Goal: Transaction & Acquisition: Purchase product/service

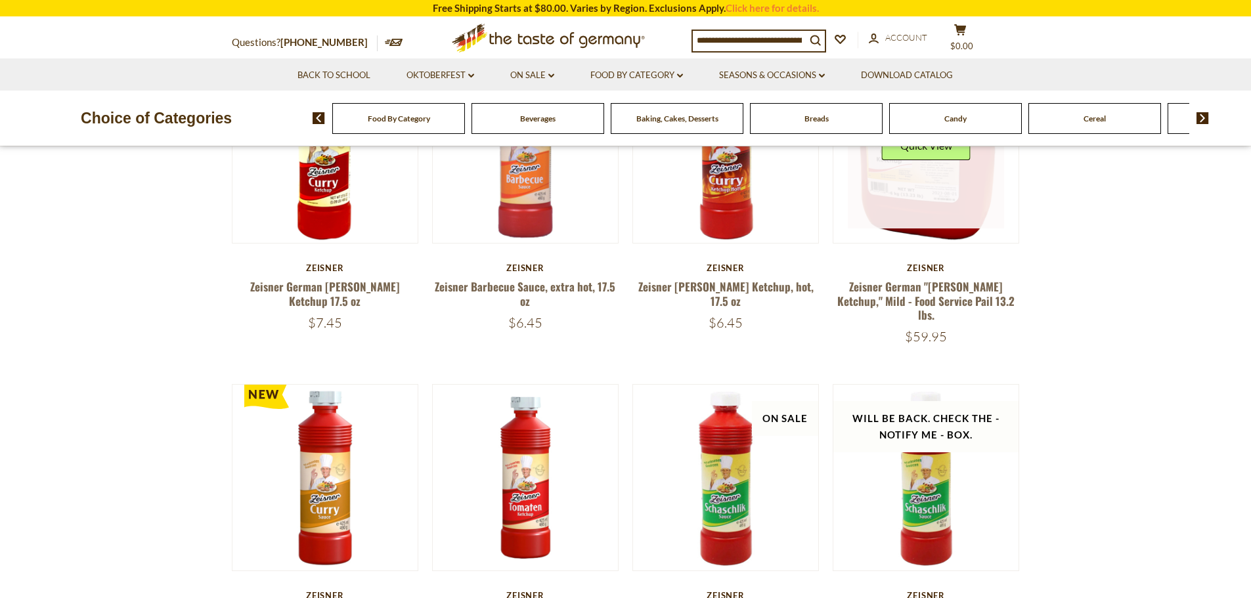
scroll to position [184, 0]
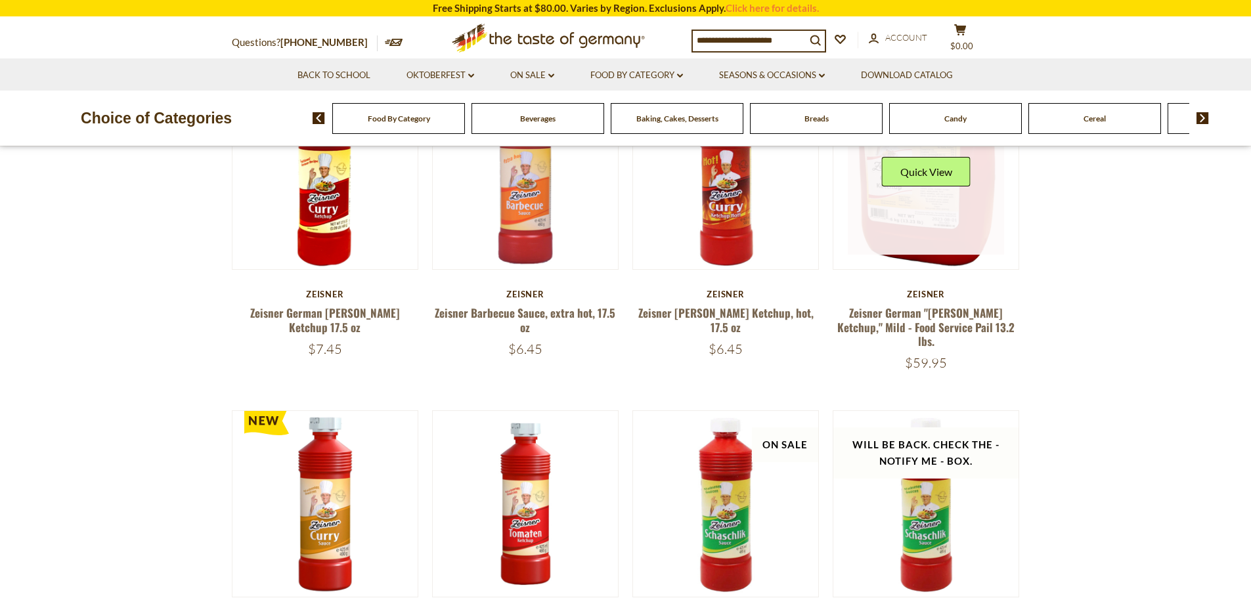
click at [947, 188] on div "Quick View" at bounding box center [926, 176] width 89 height 39
click at [936, 163] on button "Quick View" at bounding box center [926, 172] width 89 height 30
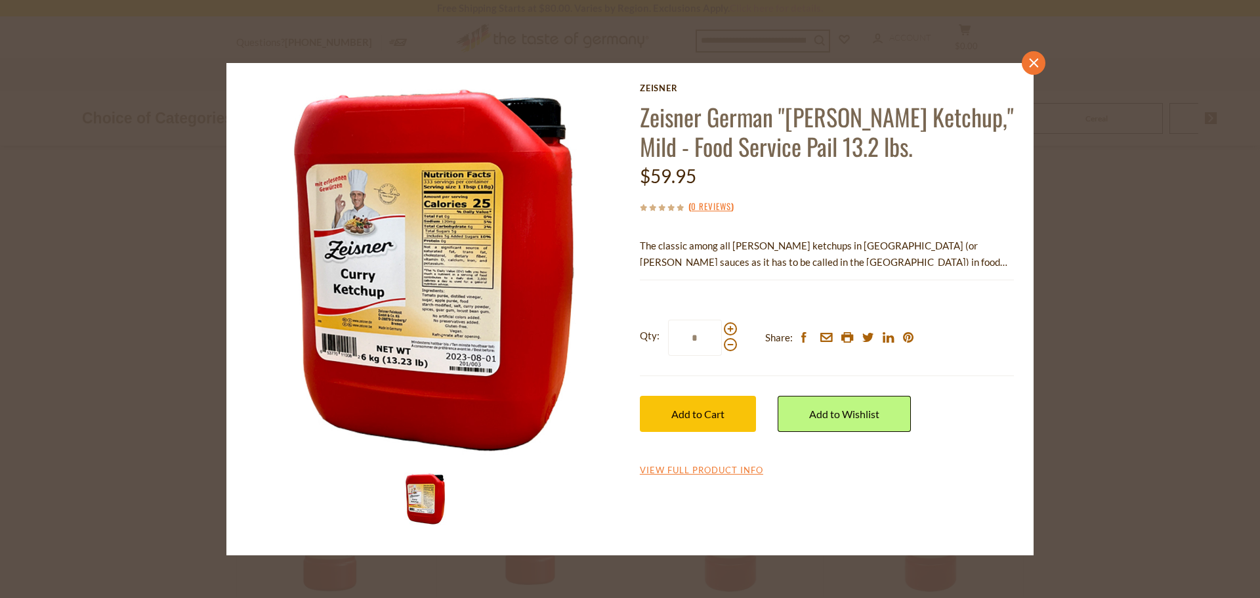
click at [1037, 59] on icon "close" at bounding box center [1034, 63] width 10 height 10
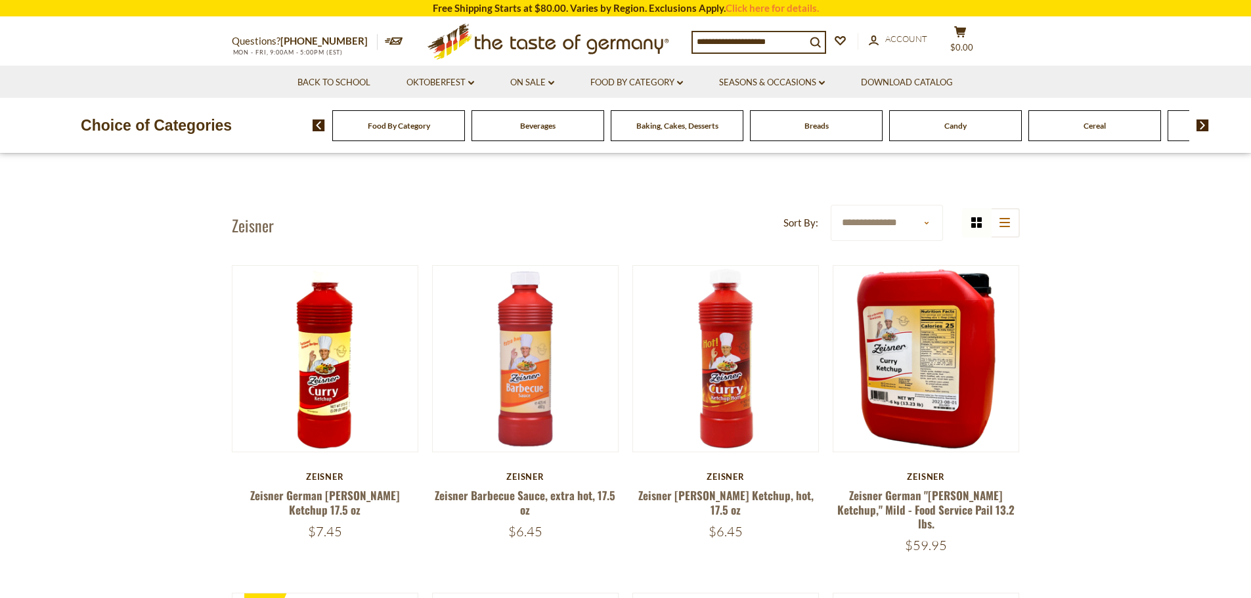
scroll to position [0, 0]
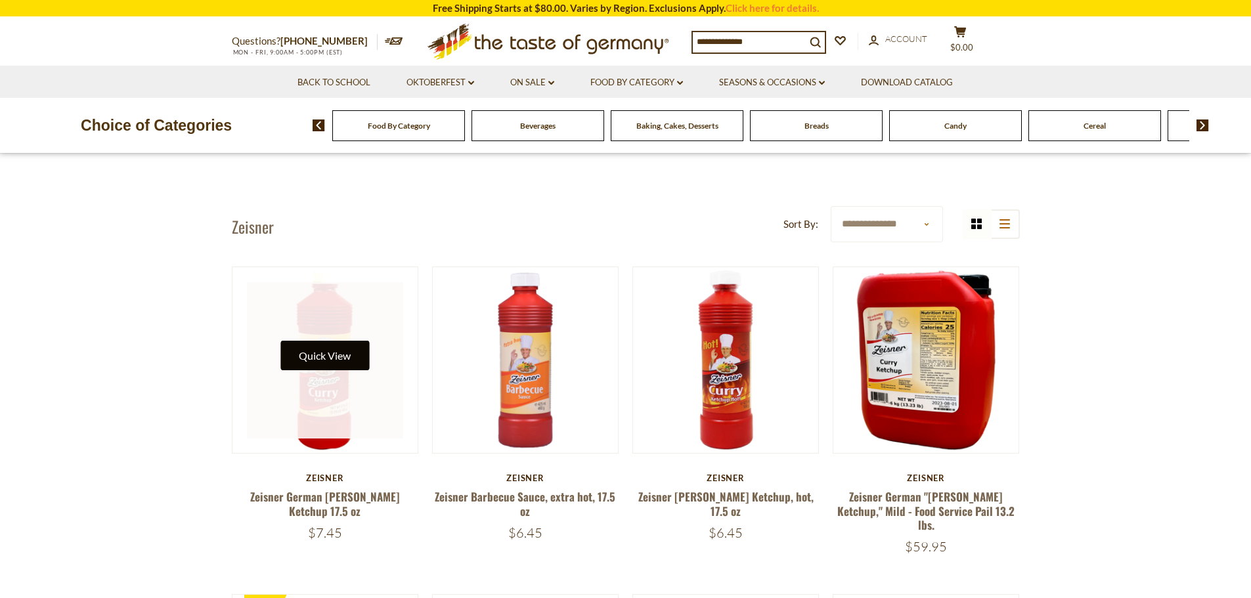
click at [318, 362] on button "Quick View" at bounding box center [324, 356] width 89 height 30
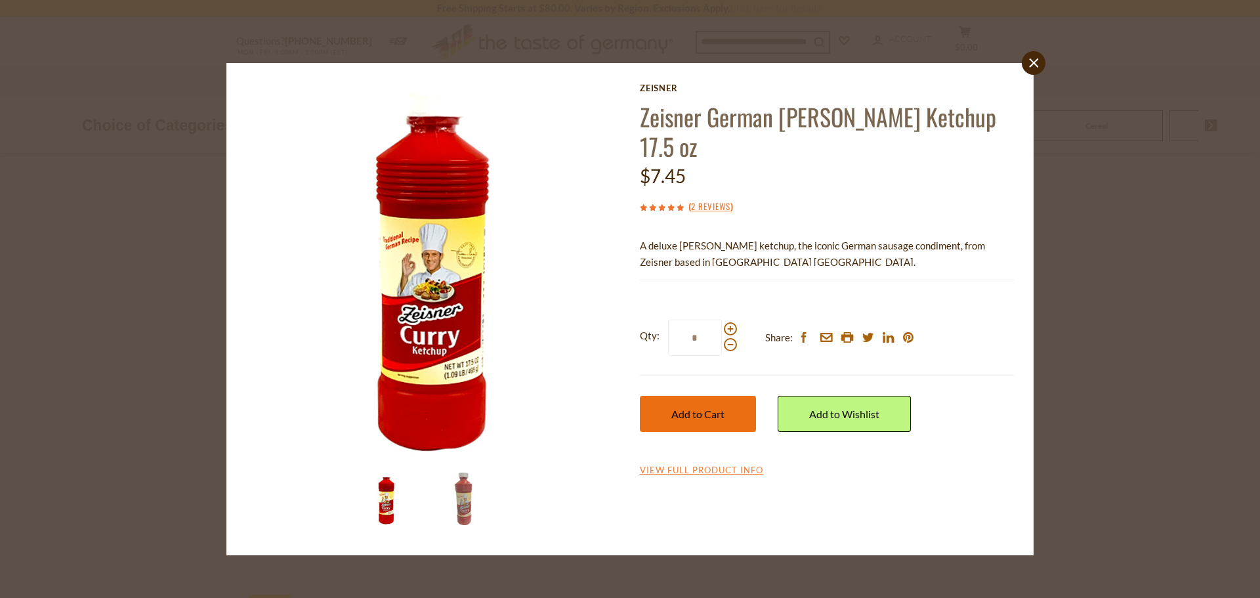
click at [685, 408] on span "Add to Cart" at bounding box center [698, 414] width 53 height 12
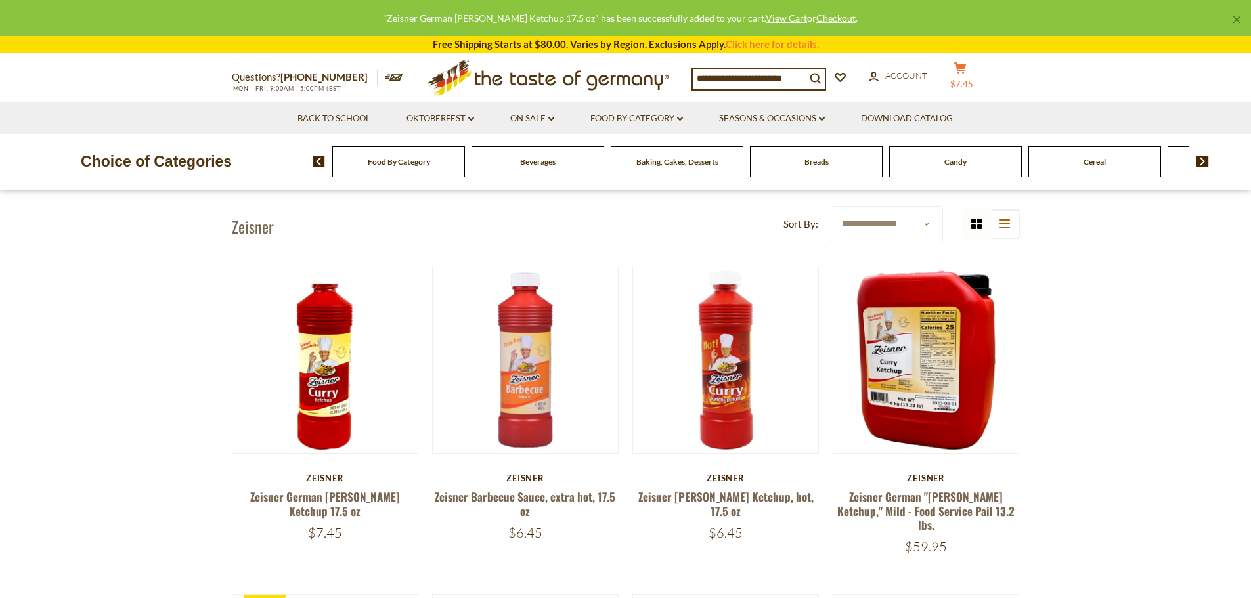
click at [965, 76] on button "cart $7.45" at bounding box center [960, 78] width 39 height 33
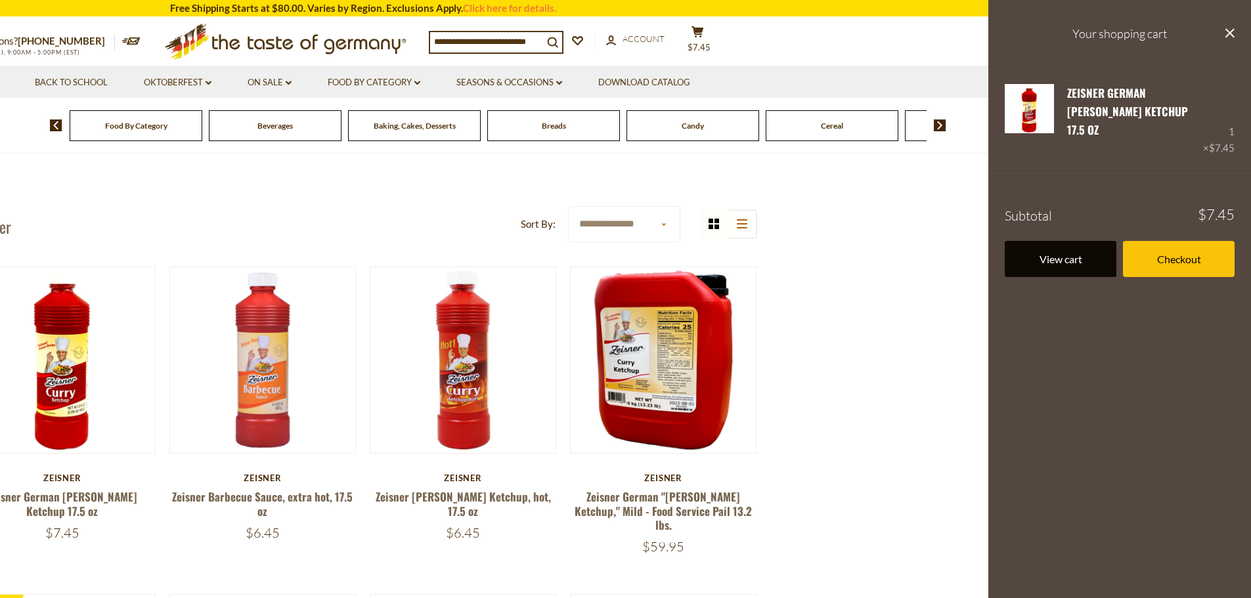
click at [1067, 241] on link "View cart" at bounding box center [1060, 259] width 112 height 36
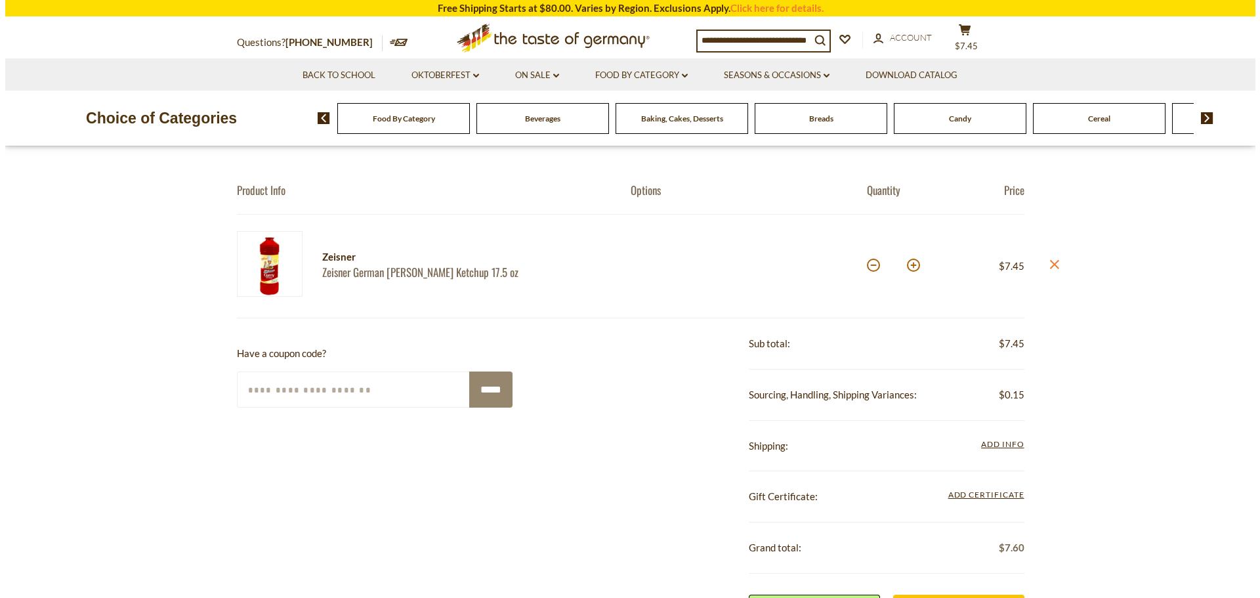
scroll to position [79, 0]
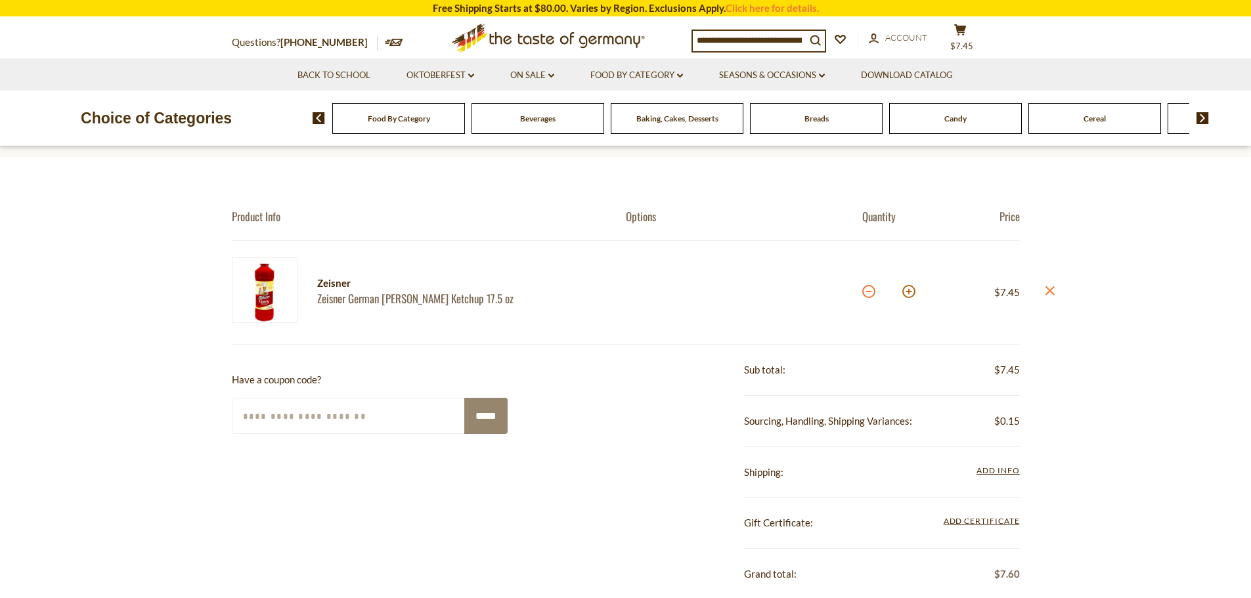
click at [868, 287] on button at bounding box center [868, 291] width 13 height 13
type input "*"
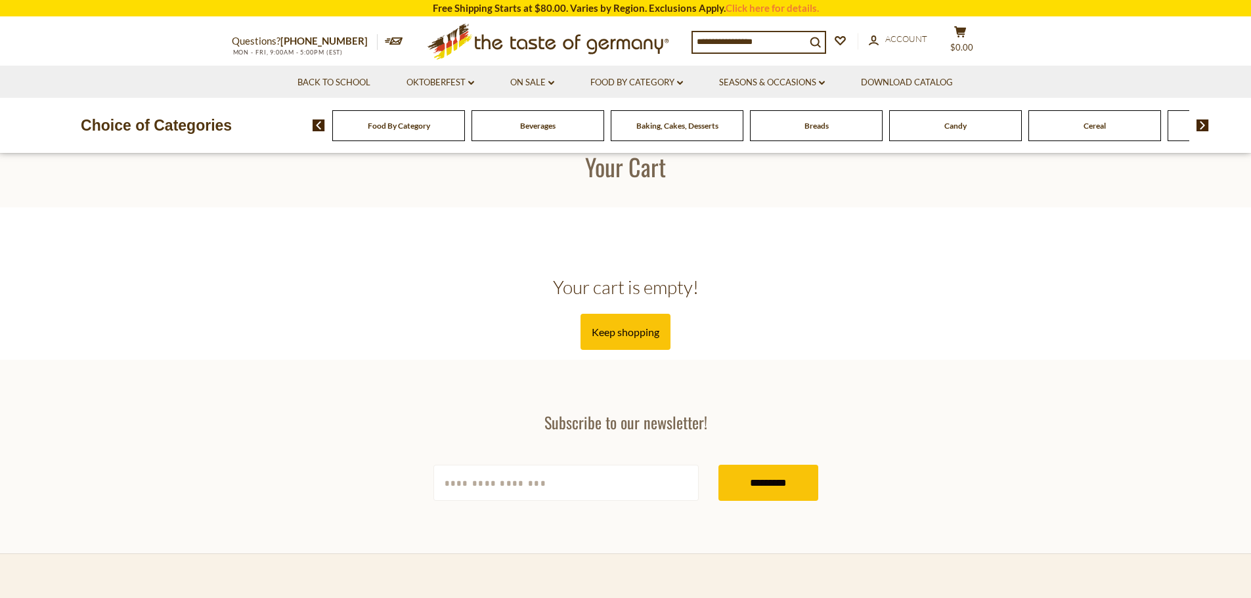
scroll to position [79, 0]
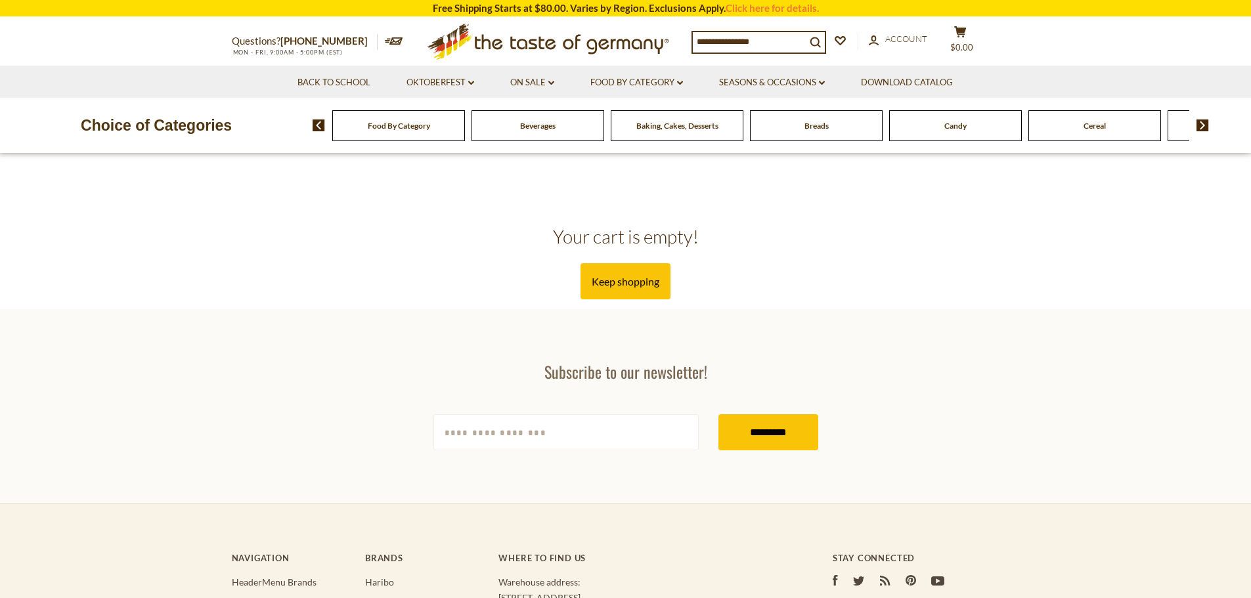
click at [539, 123] on span "Beverages" at bounding box center [537, 126] width 35 height 10
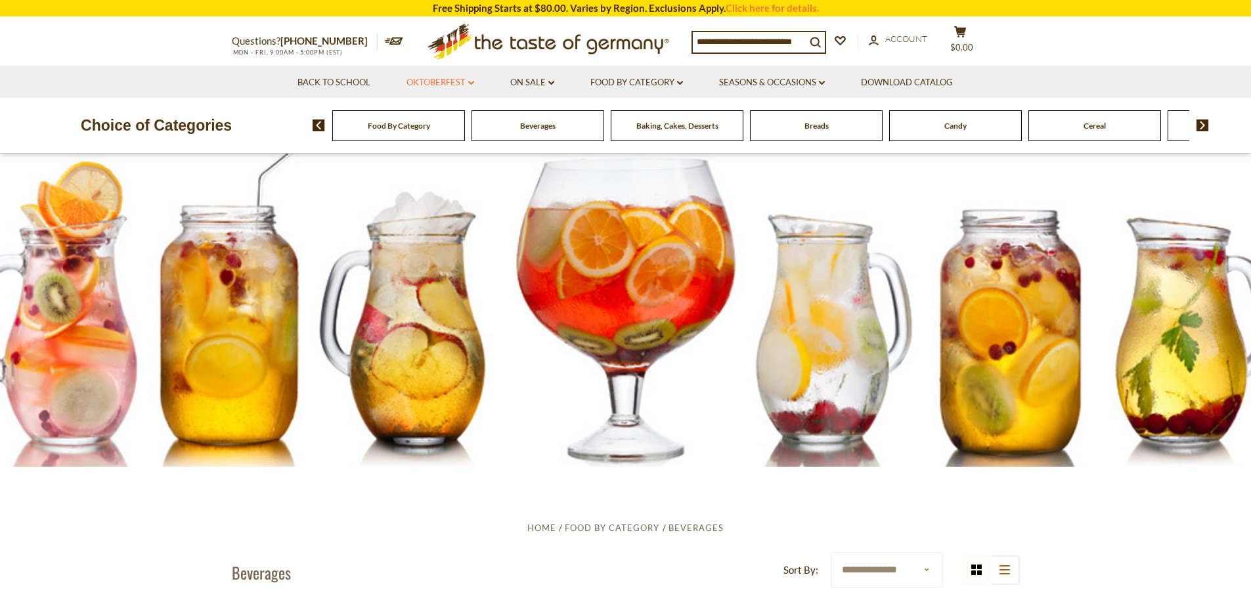
click at [442, 78] on link "Oktoberfest dropdown_arrow" at bounding box center [440, 82] width 68 height 14
click at [429, 114] on link "All Oktoberfest" at bounding box center [433, 117] width 68 height 12
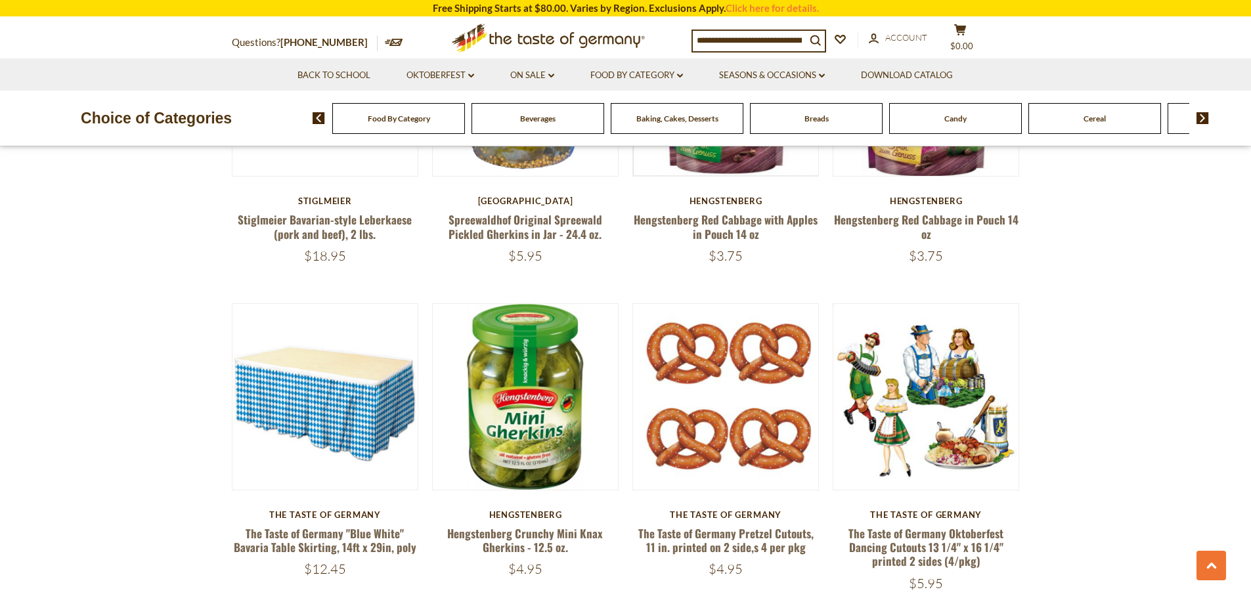
scroll to position [2915, 0]
